Goal: Task Accomplishment & Management: Manage account settings

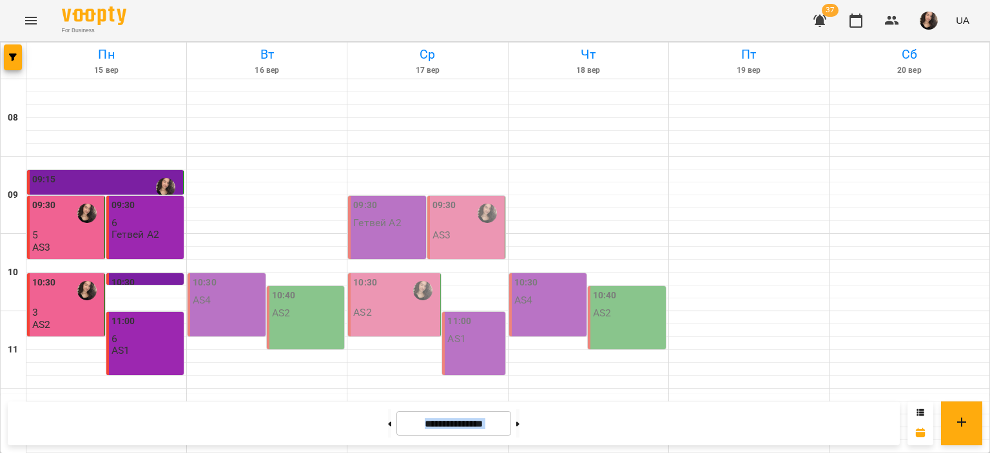
scroll to position [456, 0]
click at [287, 17] on div "For Business 37 UA" at bounding box center [495, 20] width 990 height 41
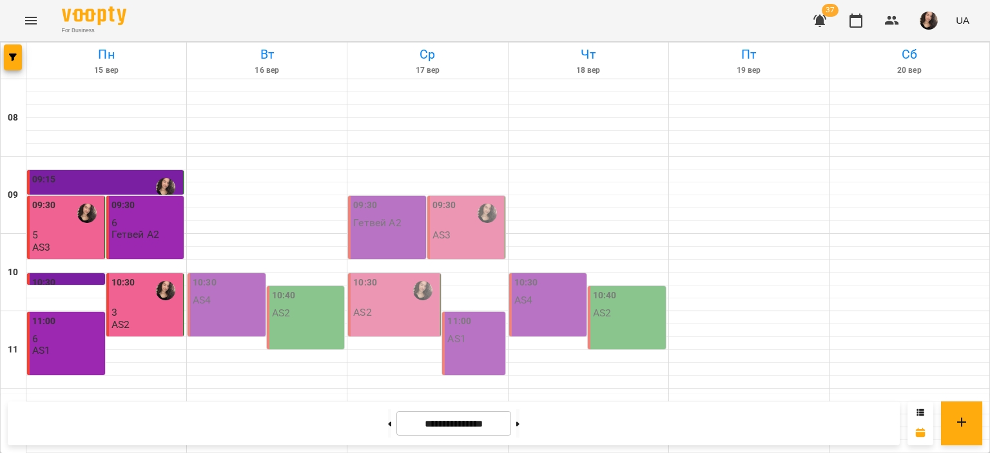
scroll to position [446, 0]
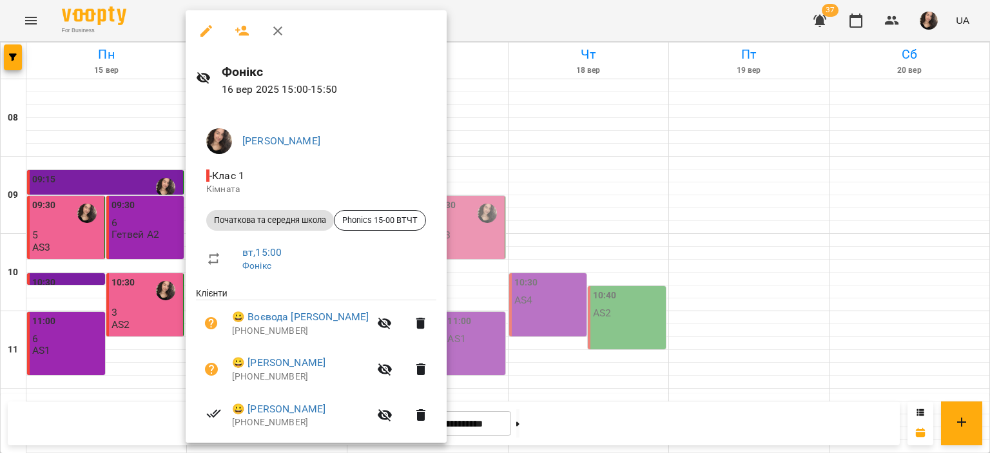
scroll to position [63, 0]
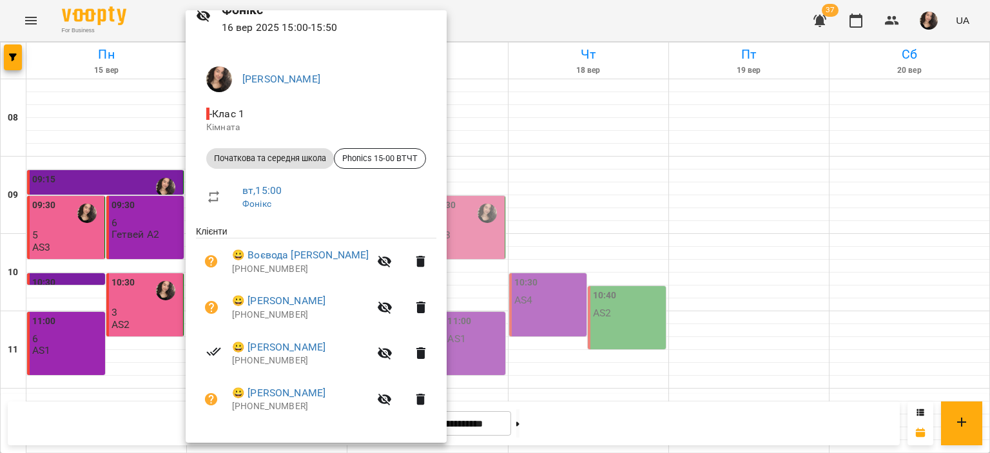
click at [578, 14] on div at bounding box center [495, 226] width 990 height 453
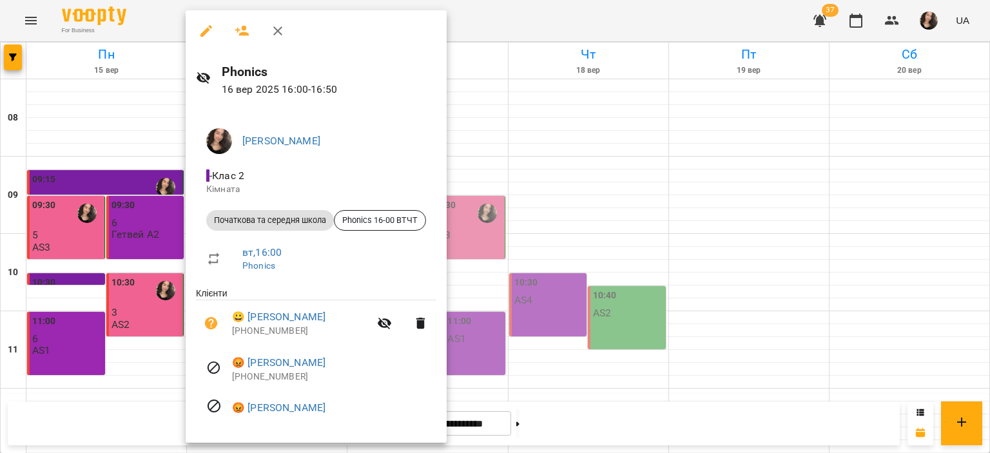
click at [518, 30] on div at bounding box center [495, 226] width 990 height 453
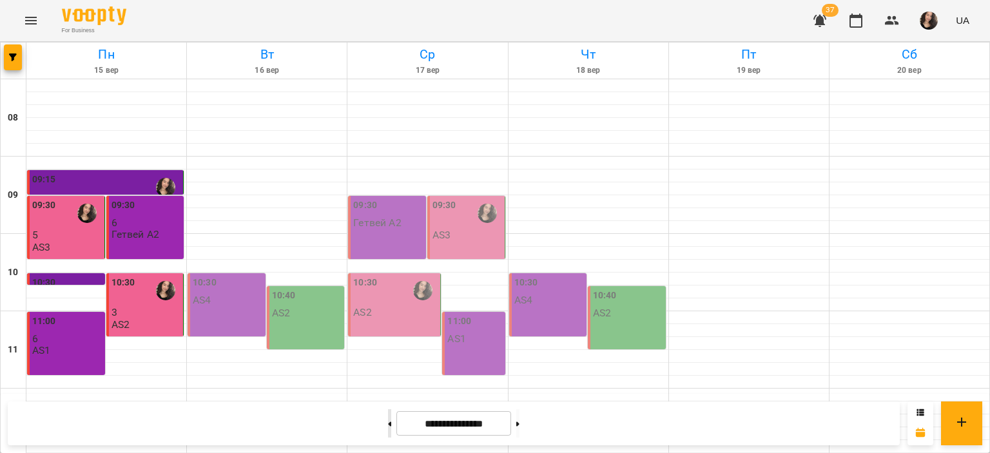
click at [388, 423] on icon at bounding box center [389, 424] width 3 height 5
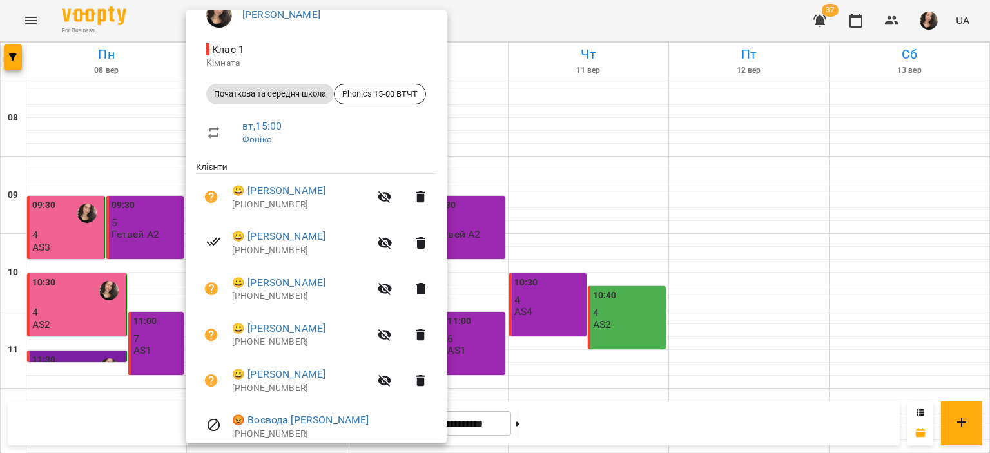
scroll to position [127, 0]
click at [551, 202] on div at bounding box center [495, 226] width 990 height 453
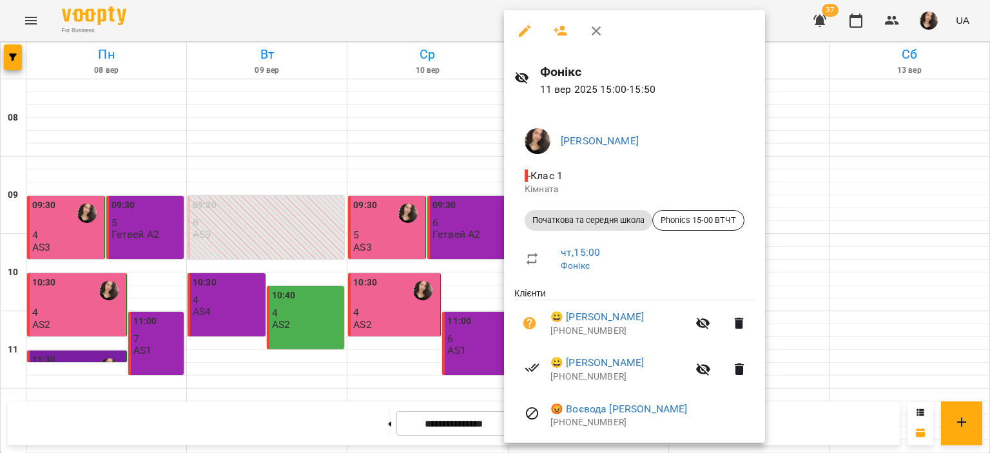
scroll to position [63, 0]
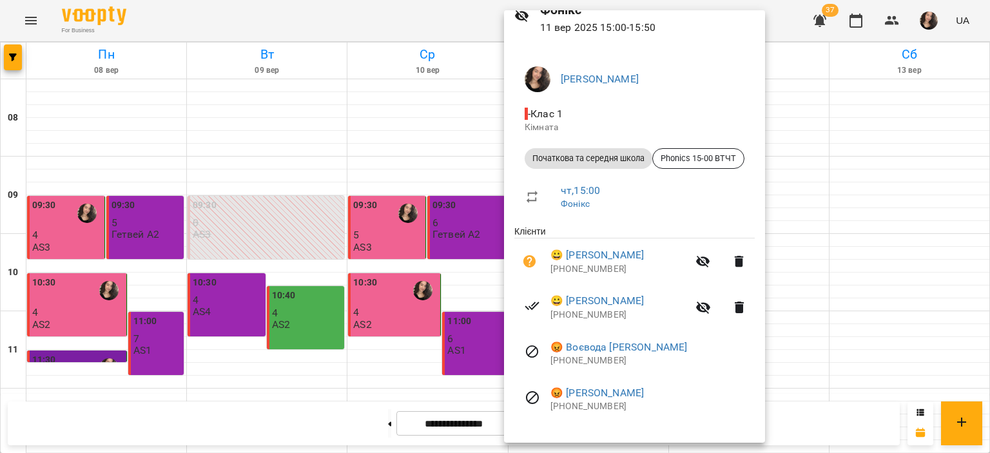
click at [422, 18] on div at bounding box center [495, 226] width 990 height 453
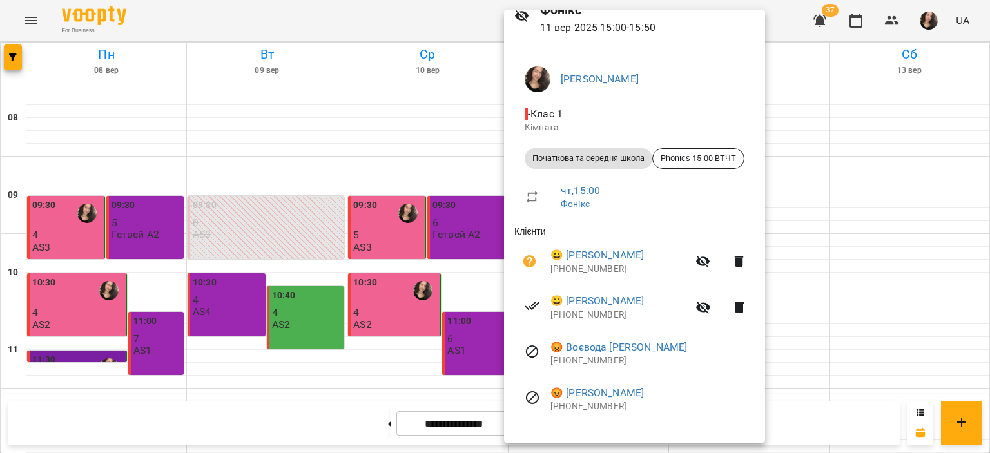
click at [404, 17] on div at bounding box center [495, 226] width 990 height 453
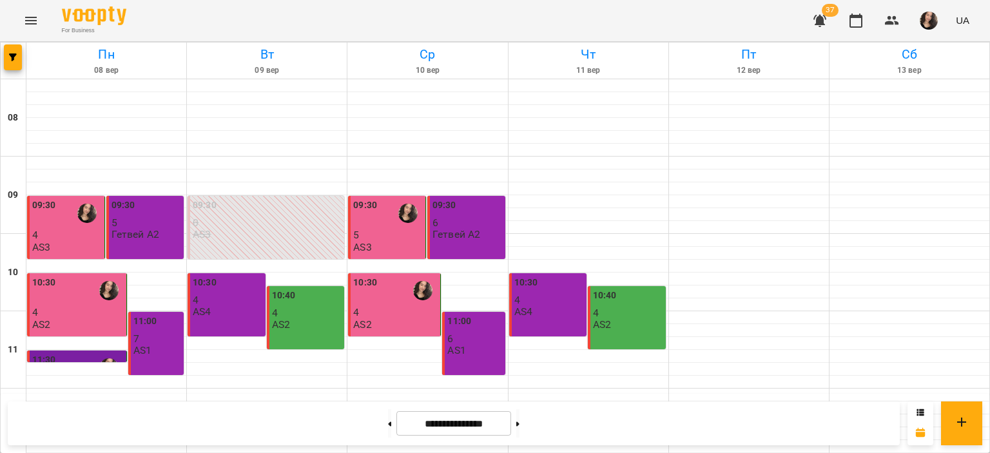
scroll to position [577, 0]
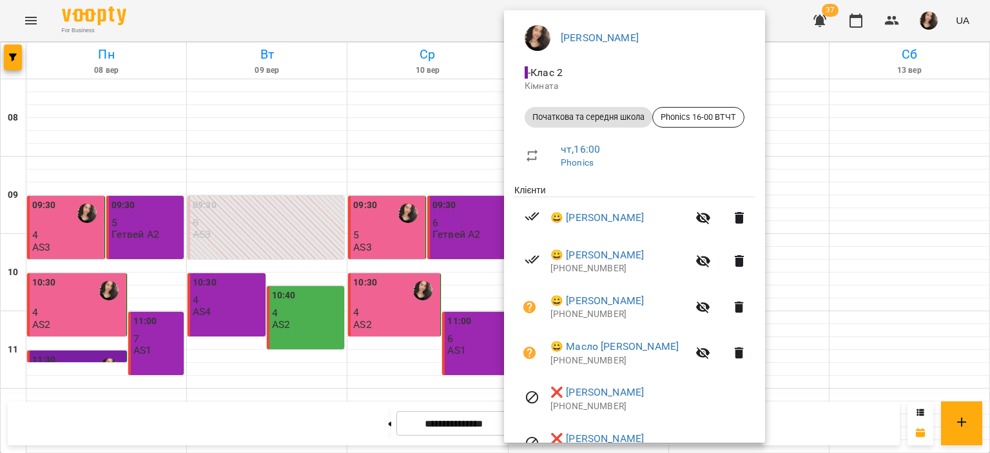
scroll to position [131, 0]
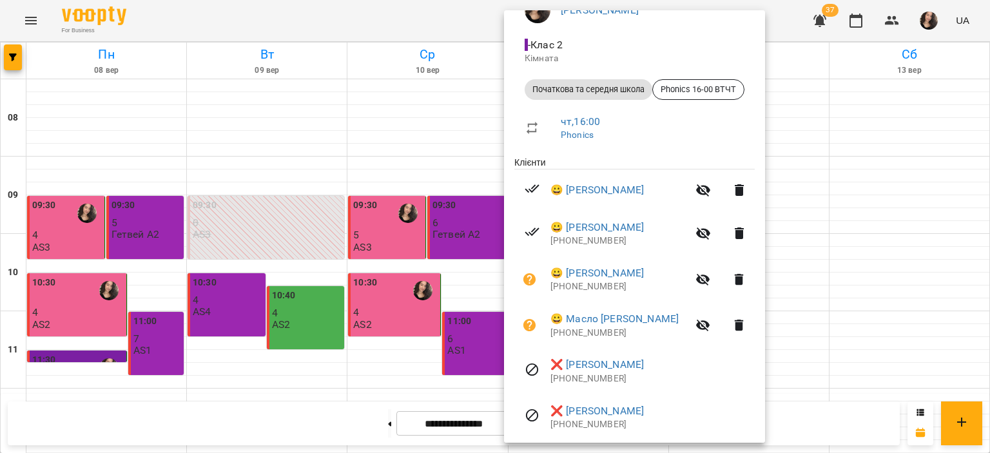
click at [416, 19] on div at bounding box center [495, 226] width 990 height 453
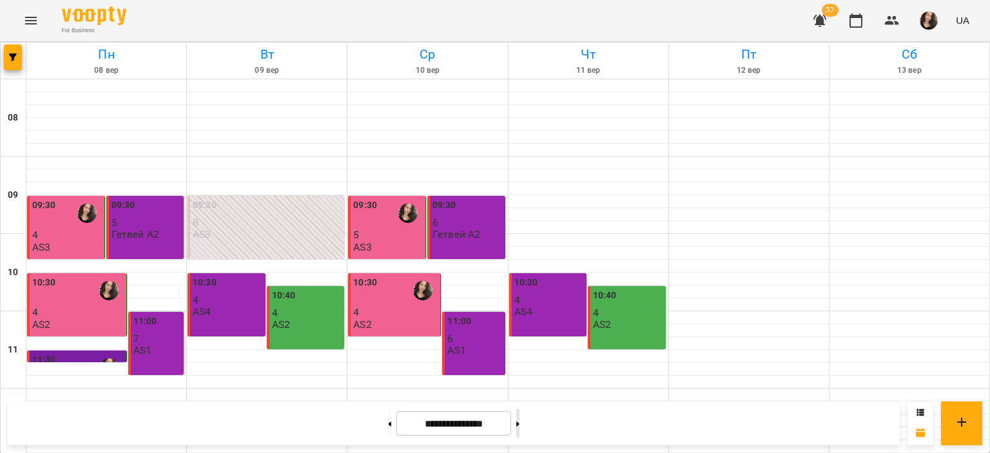
click at [519, 425] on icon at bounding box center [517, 424] width 3 height 5
type input "**********"
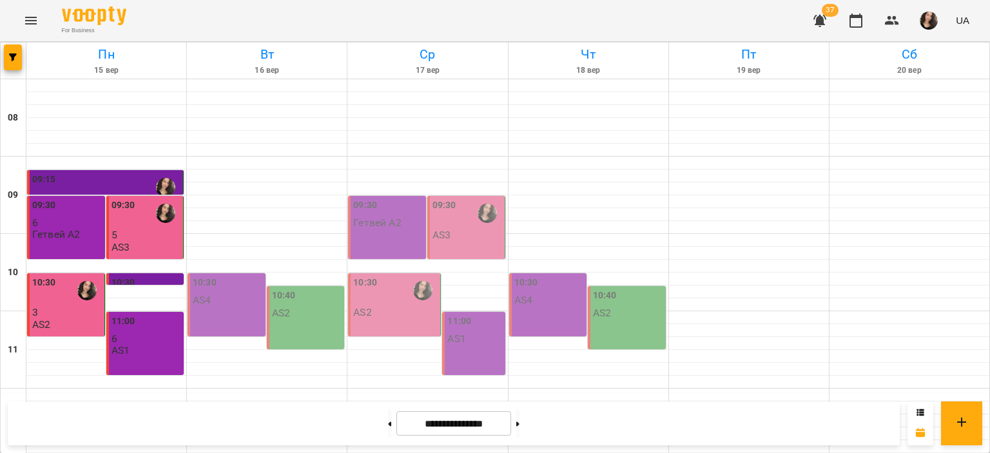
scroll to position [596, 0]
